Goal: Transaction & Acquisition: Purchase product/service

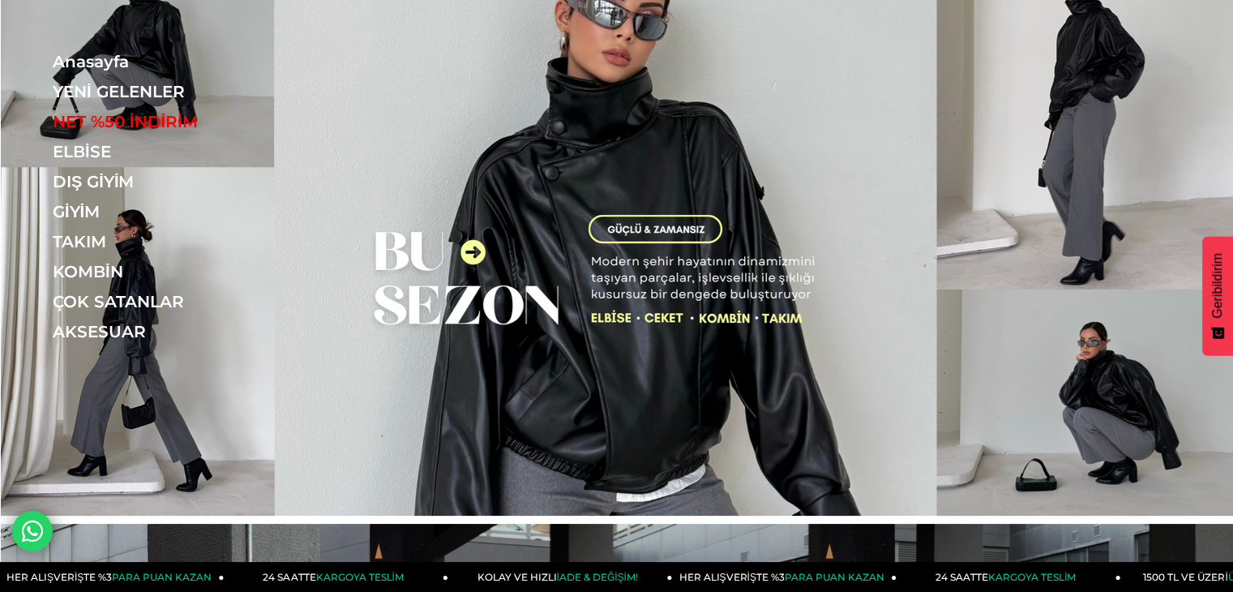
drag, startPoint x: 0, startPoint y: 0, endPoint x: 1244, endPoint y: 84, distance: 1246.4
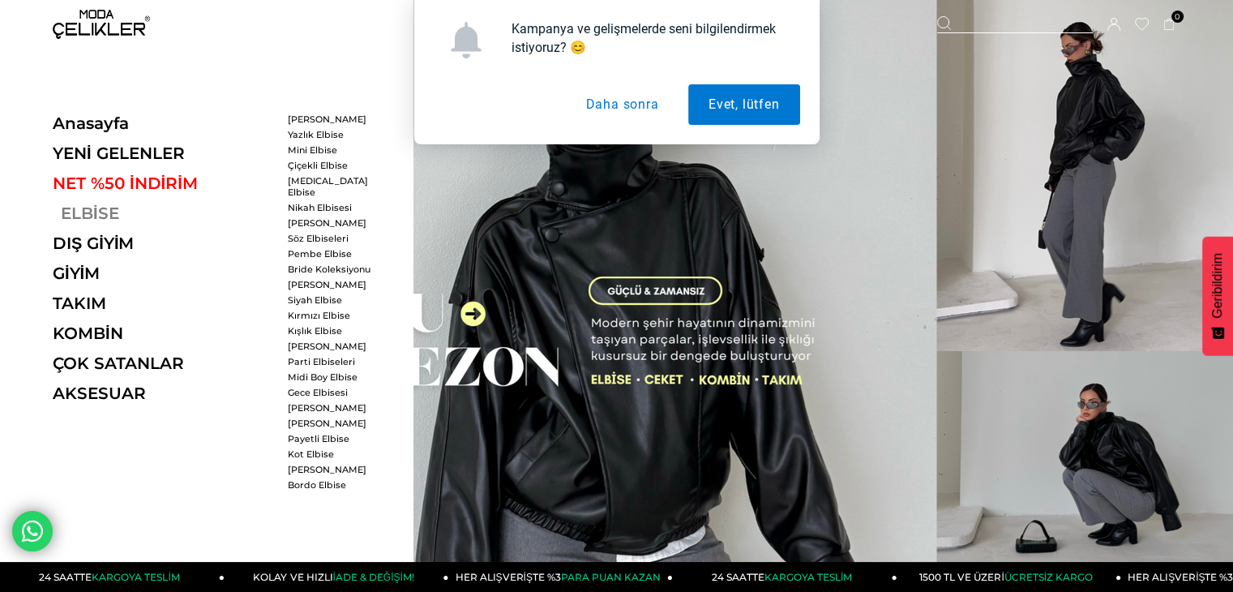
click at [65, 205] on link "ELBİSE" at bounding box center [164, 212] width 223 height 19
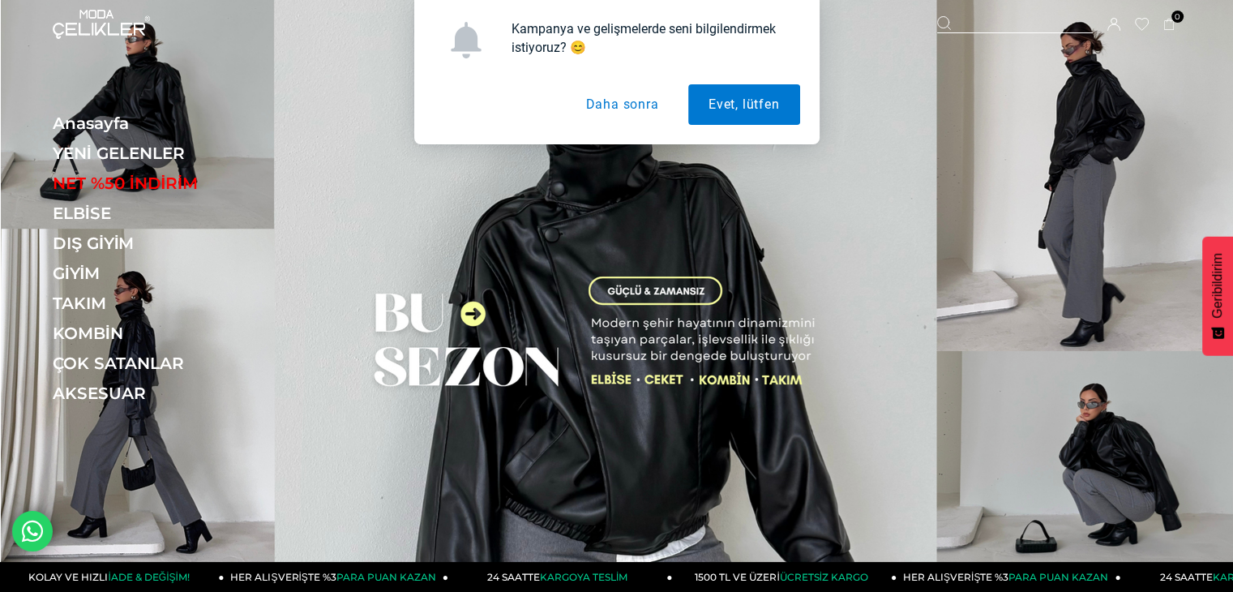
click at [639, 105] on button "Daha sonra" at bounding box center [621, 104] width 113 height 41
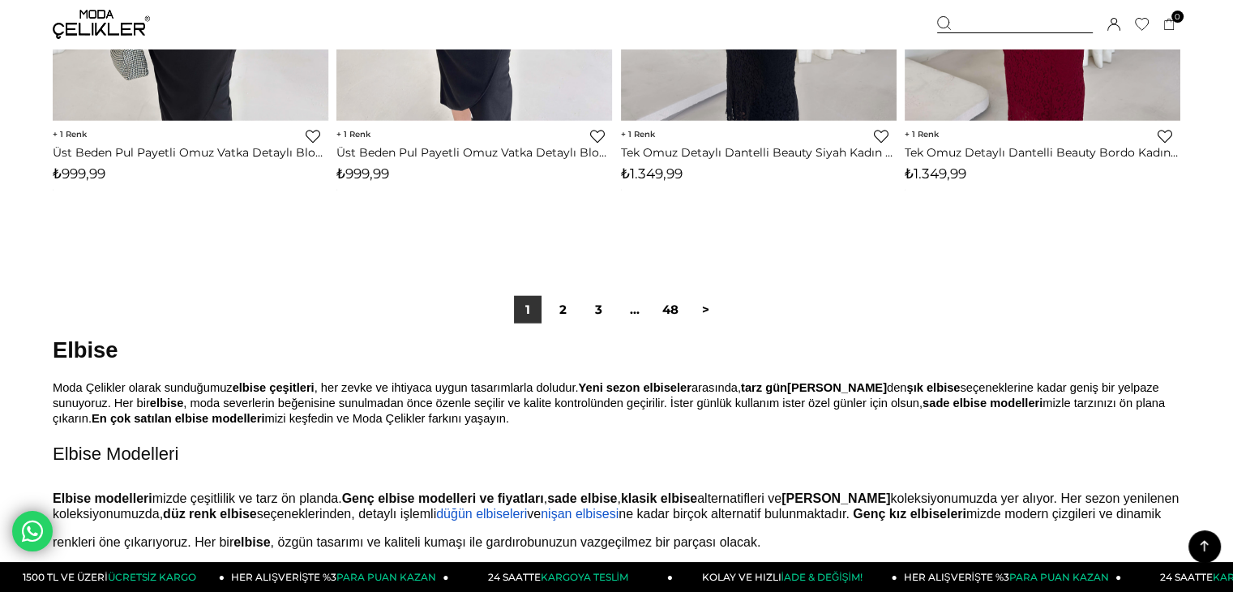
scroll to position [10007, 0]
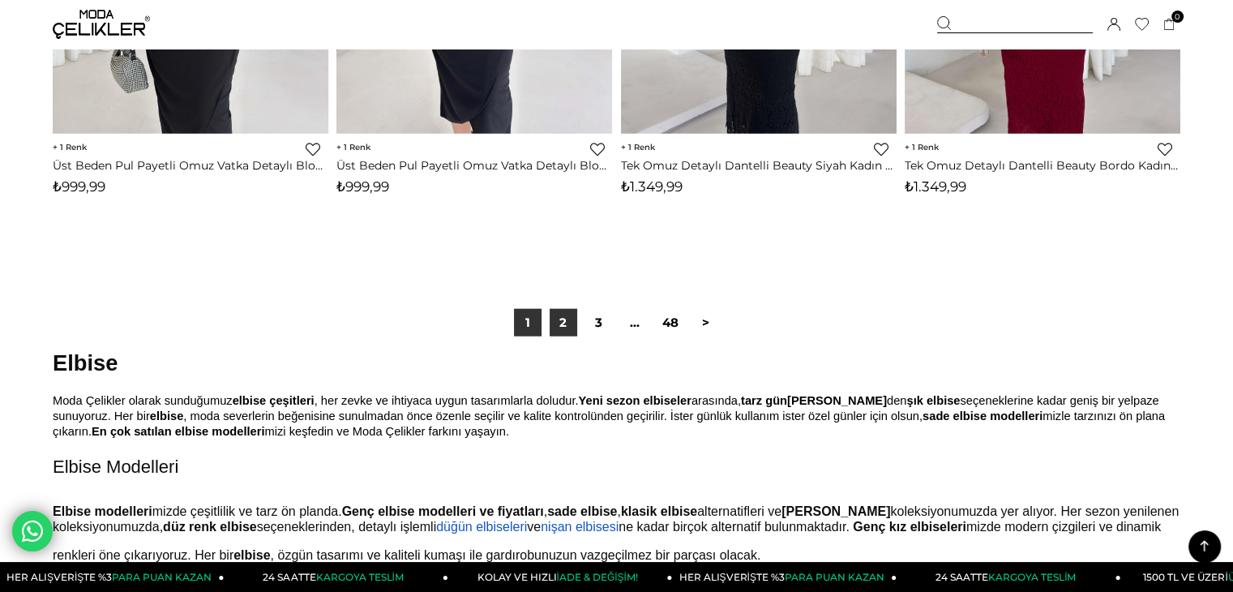
click at [570, 335] on link "2" at bounding box center [564, 323] width 28 height 28
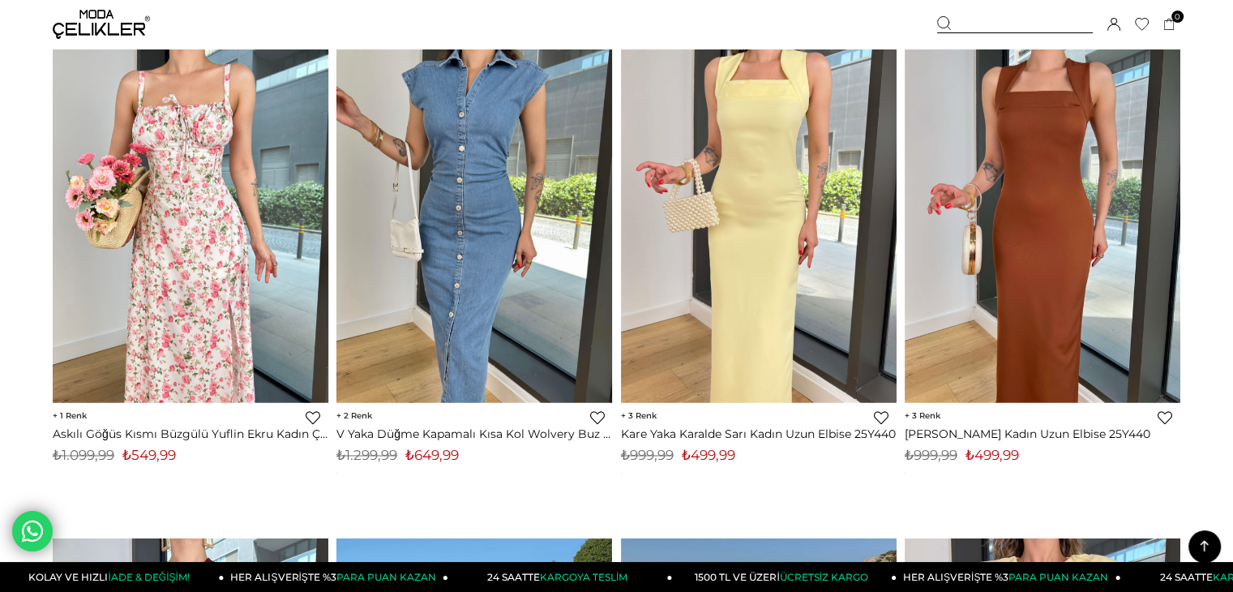
scroll to position [8684, 0]
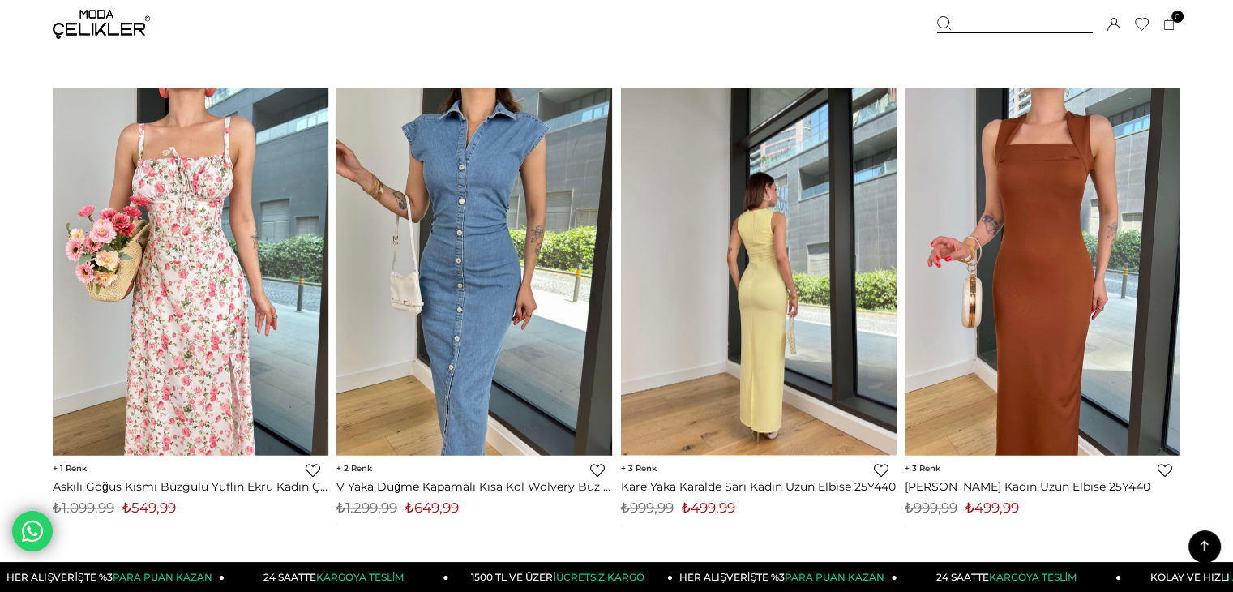
click at [808, 339] on img at bounding box center [759, 271] width 276 height 367
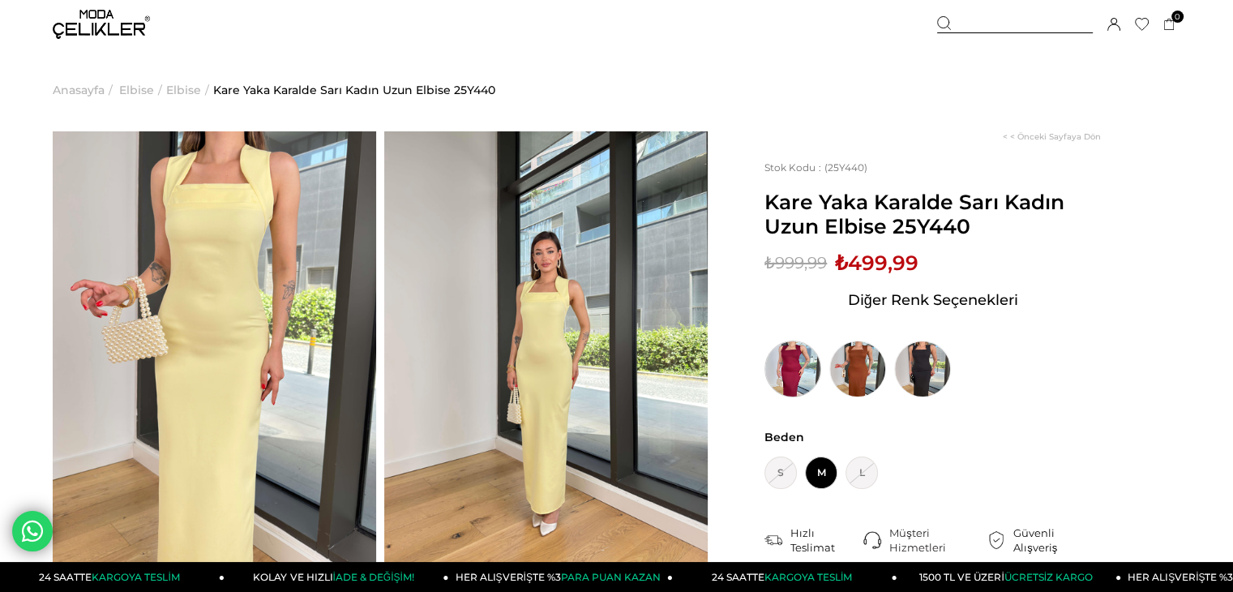
click at [785, 379] on img at bounding box center [792, 368] width 57 height 57
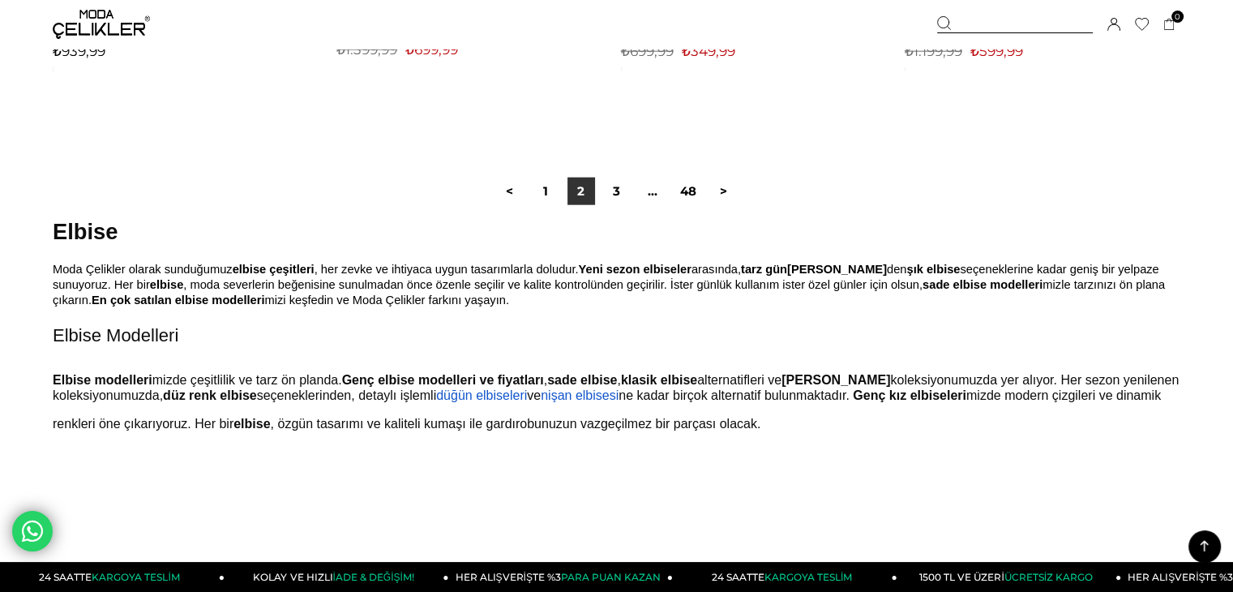
scroll to position [10136, 0]
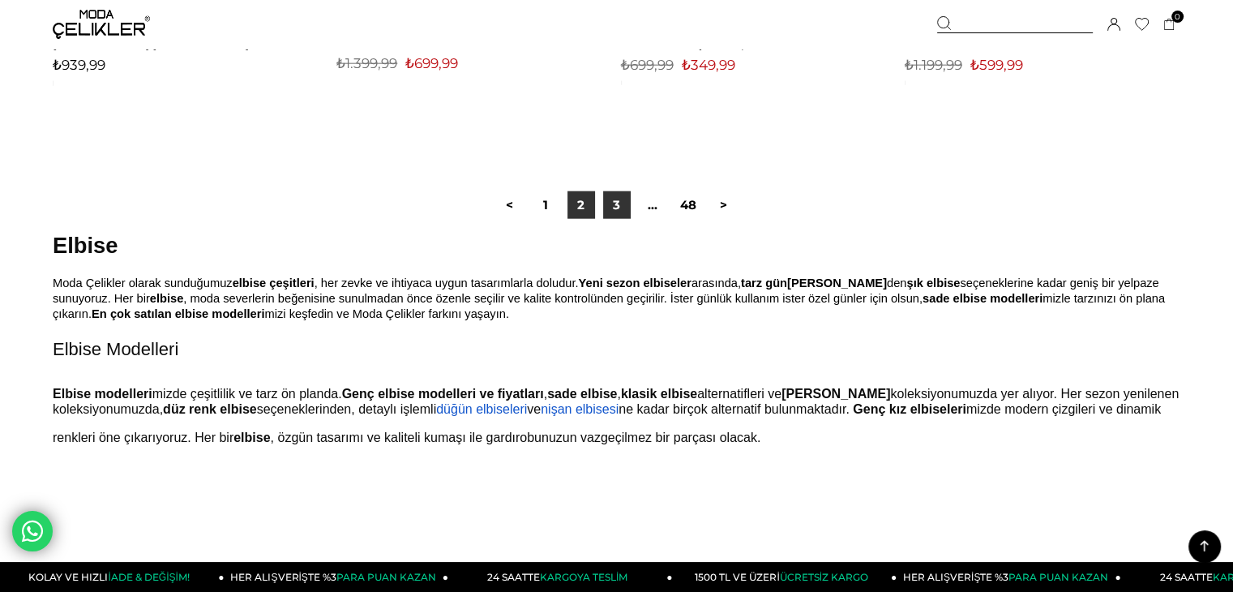
click at [619, 210] on link "3" at bounding box center [617, 205] width 28 height 28
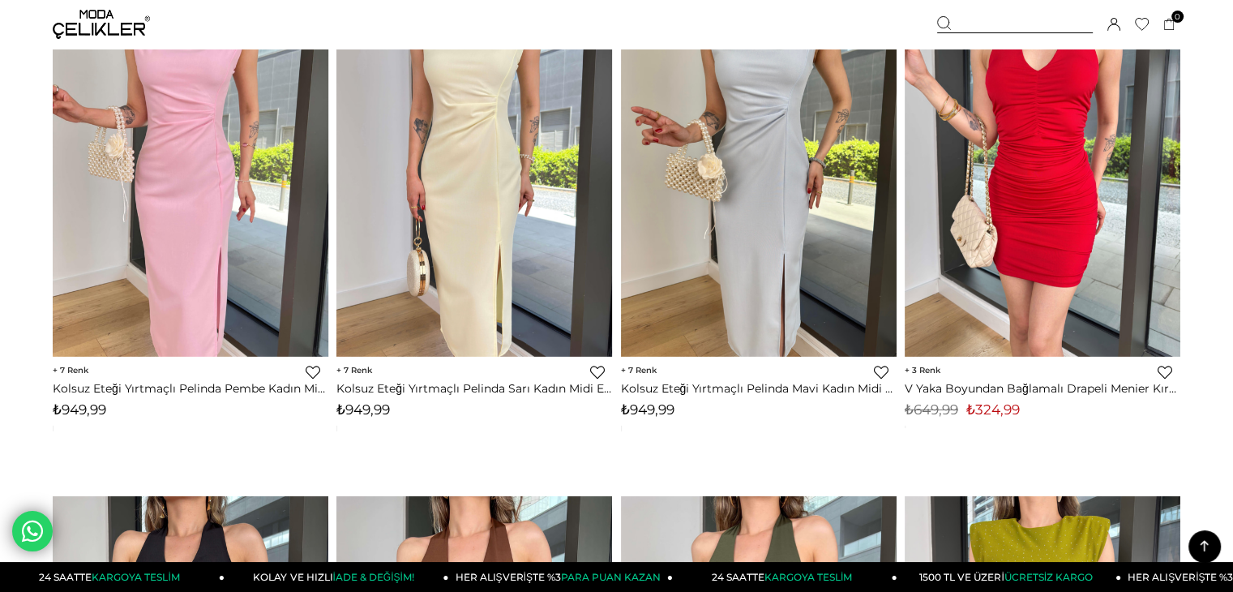
scroll to position [5266, 0]
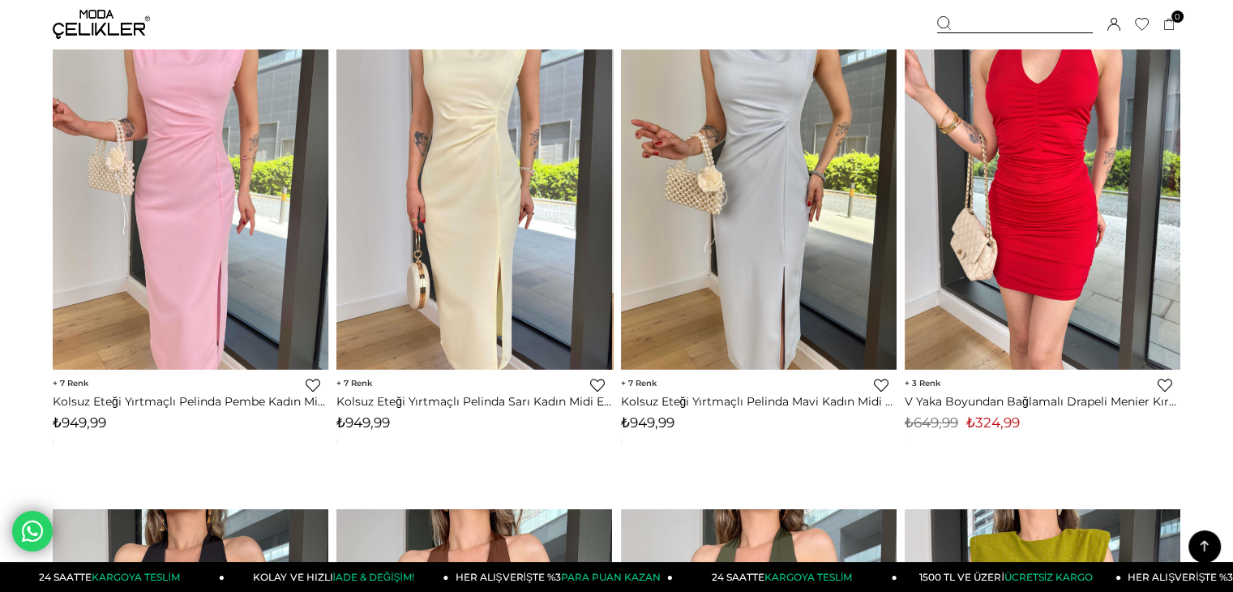
click at [100, 98] on img at bounding box center [191, 185] width 276 height 367
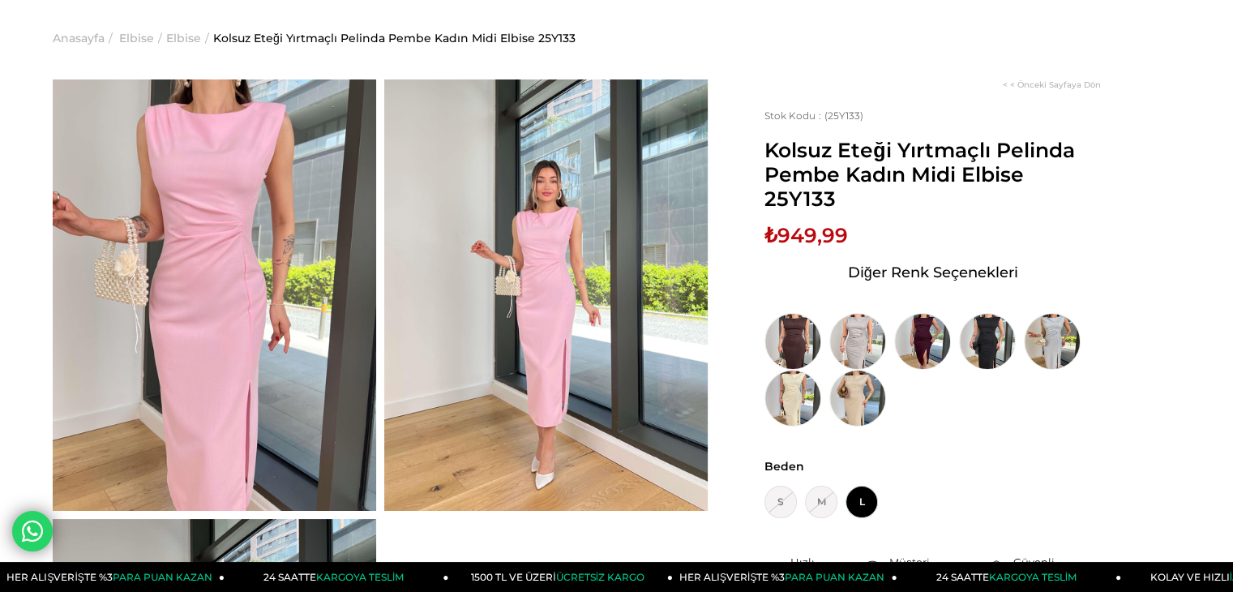
scroll to position [49, 0]
